Goal: Complete application form

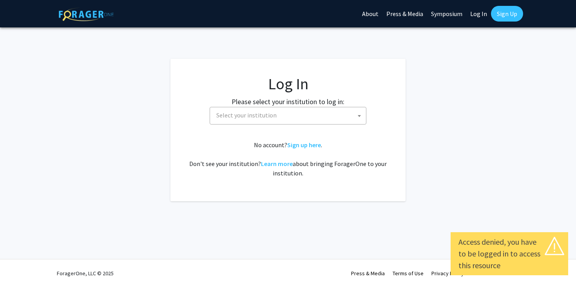
click at [305, 117] on span "Select your institution" at bounding box center [289, 115] width 153 height 16
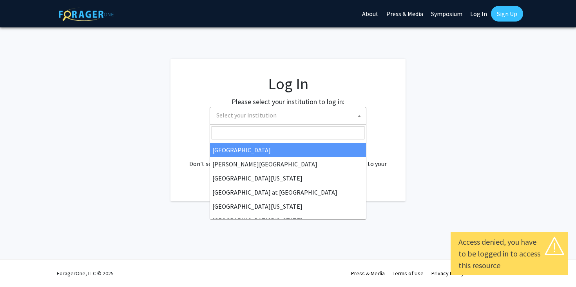
scroll to position [274, 0]
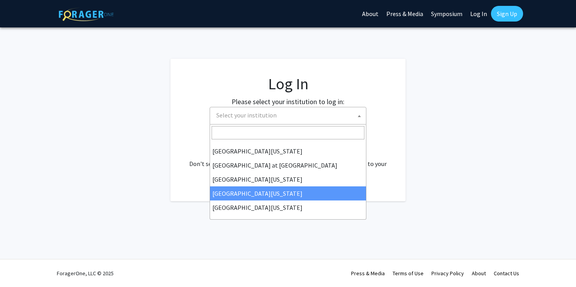
select select "31"
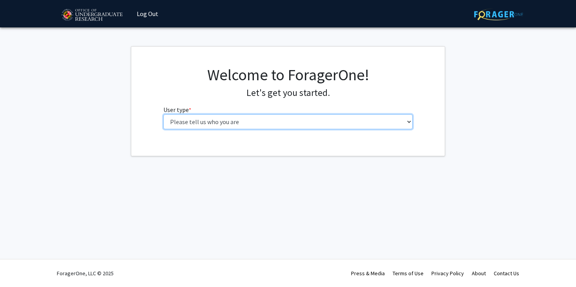
click at [188, 121] on select "Please tell us who you are Undergraduate Student Master's Student Doctoral Cand…" at bounding box center [287, 121] width 249 height 15
select select "1: undergrad"
click at [163, 114] on select "Please tell us who you are Undergraduate Student Master's Student Doctoral Cand…" at bounding box center [287, 121] width 249 height 15
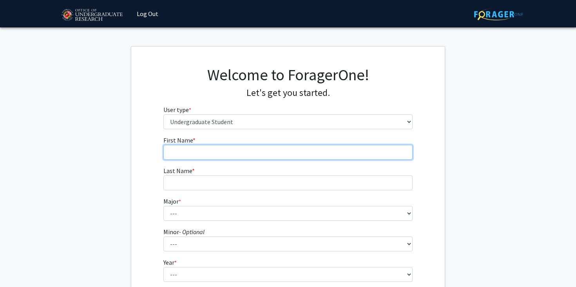
click at [235, 154] on input "First Name * required" at bounding box center [287, 152] width 249 height 15
type input "[PERSON_NAME]"
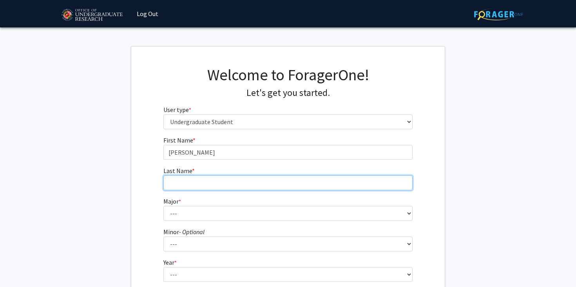
click at [229, 188] on input "Last Name * required" at bounding box center [287, 182] width 249 height 15
type input "[PERSON_NAME]"
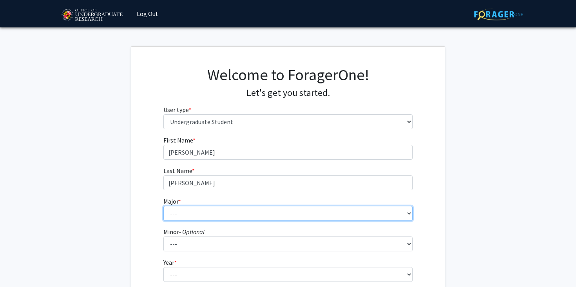
click at [228, 215] on select "--- Accounting Aerospace Engineering African American and Africana Studies Agri…" at bounding box center [287, 213] width 249 height 15
select select "28: 2329"
click at [163, 206] on select "--- Accounting Aerospace Engineering African American and Africana Studies Agri…" at bounding box center [287, 213] width 249 height 15
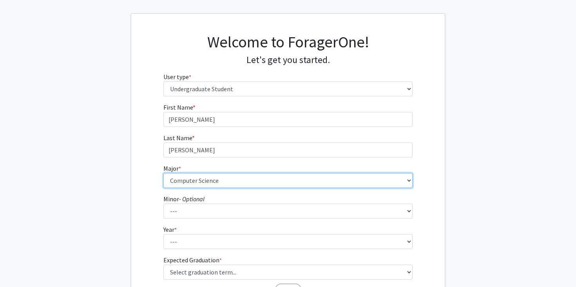
scroll to position [56, 0]
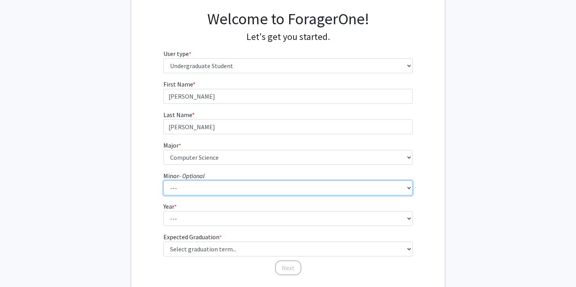
click at [205, 187] on select "--- Actuarial Mathematics Advanced Cybersecurity Experience for Students Africa…" at bounding box center [287, 188] width 249 height 15
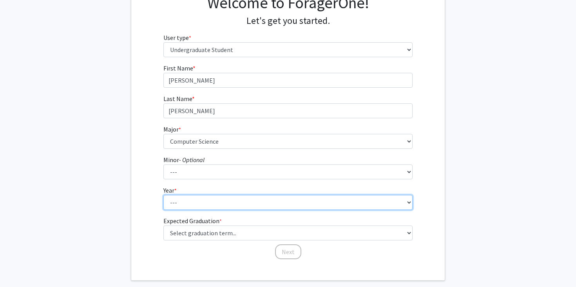
click at [202, 204] on select "--- First-year Sophomore Junior Senior Postbaccalaureate Certificate" at bounding box center [287, 202] width 249 height 15
select select "3: junior"
click at [163, 195] on select "--- First-year Sophomore Junior Senior Postbaccalaureate Certificate" at bounding box center [287, 202] width 249 height 15
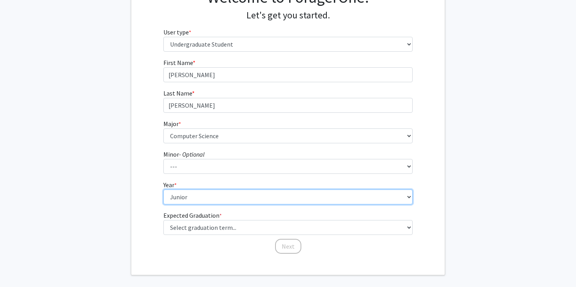
scroll to position [80, 0]
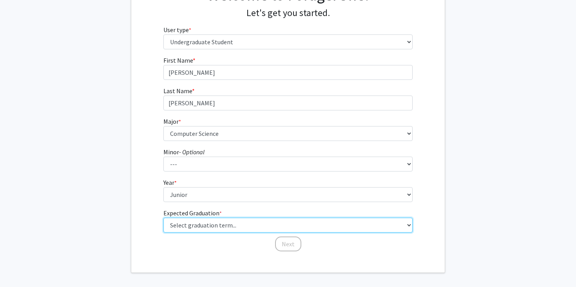
click at [197, 225] on select "Select graduation term... Spring 2025 Summer 2025 Fall 2025 Winter 2025 Spring …" at bounding box center [287, 225] width 249 height 15
select select "9: spring_2027"
click at [163, 218] on select "Select graduation term... Spring 2025 Summer 2025 Fall 2025 Winter 2025 Spring …" at bounding box center [287, 225] width 249 height 15
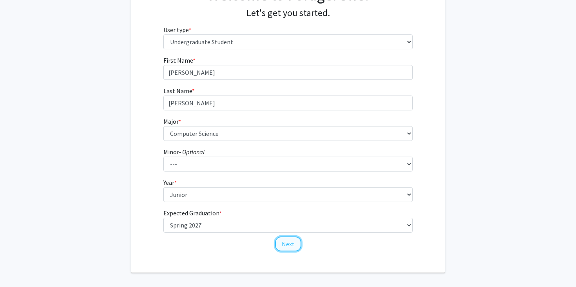
click at [291, 237] on button "Next" at bounding box center [288, 244] width 26 height 15
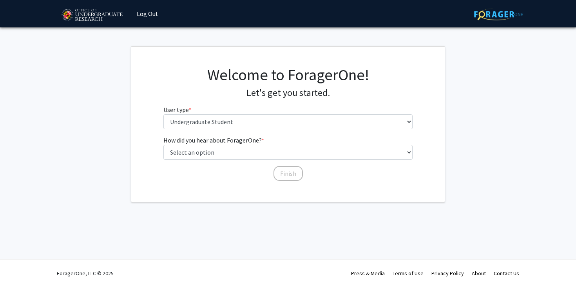
scroll to position [0, 0]
click at [282, 163] on div "How did you hear about ForagerOne? * required Select an option Peer/student rec…" at bounding box center [287, 155] width 249 height 38
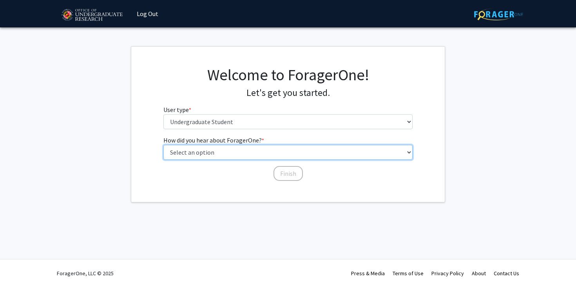
click at [282, 157] on select "Select an option Peer/student recommendation Faculty/staff recommendation Unive…" at bounding box center [287, 152] width 249 height 15
select select "4: university_email"
click at [163, 145] on select "Select an option Peer/student recommendation Faculty/staff recommendation Unive…" at bounding box center [287, 152] width 249 height 15
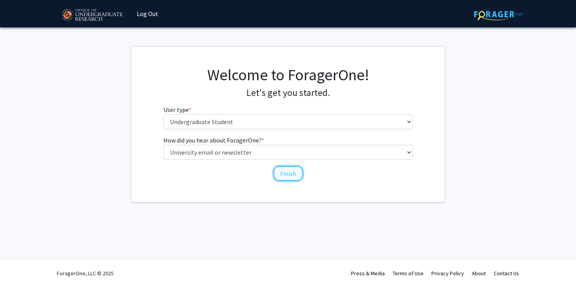
click at [280, 171] on button "Finish" at bounding box center [287, 173] width 29 height 15
